Goal: Information Seeking & Learning: Find specific fact

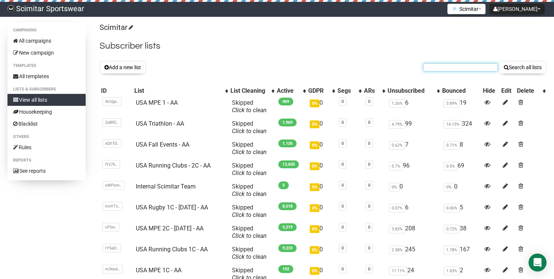
click at [487, 63] on input "text" at bounding box center [460, 67] width 75 height 8
paste input "[EMAIL_ADDRESS][DOMAIN_NAME]"
type input "[EMAIL_ADDRESS][DOMAIN_NAME]"
click at [499, 61] on button "Search all lists" at bounding box center [522, 67] width 47 height 13
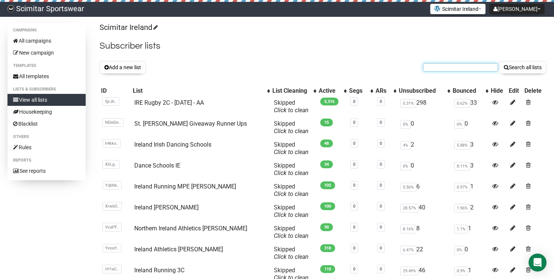
click at [464, 64] on input "text" at bounding box center [460, 67] width 75 height 8
paste input "[EMAIL_ADDRESS][DOMAIN_NAME]"
type input "[EMAIL_ADDRESS][DOMAIN_NAME]"
click at [499, 61] on button "Search all lists" at bounding box center [522, 67] width 47 height 13
